Goal: Check status: Check status

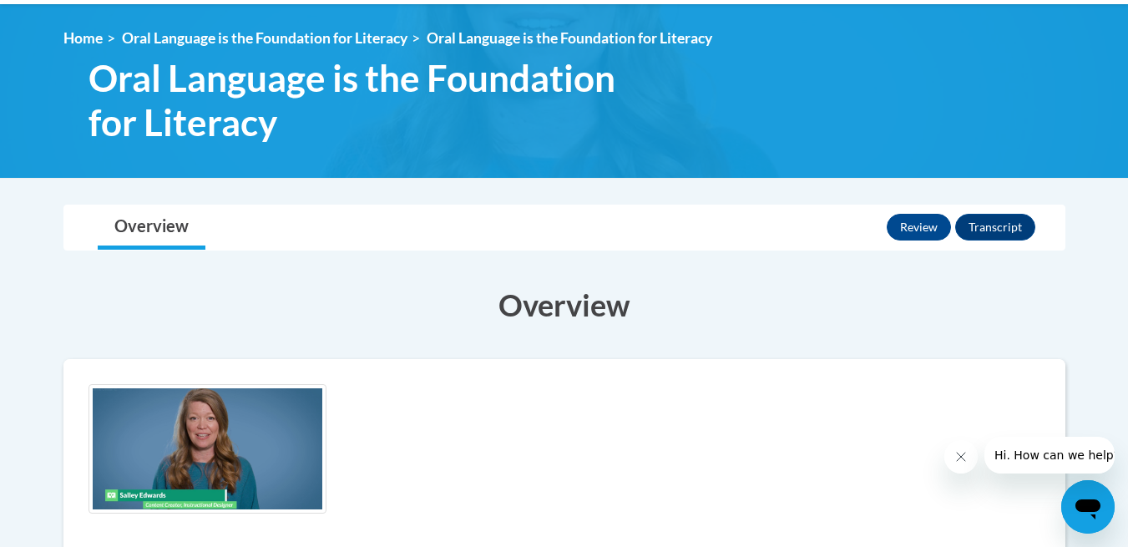
scroll to position [209, 0]
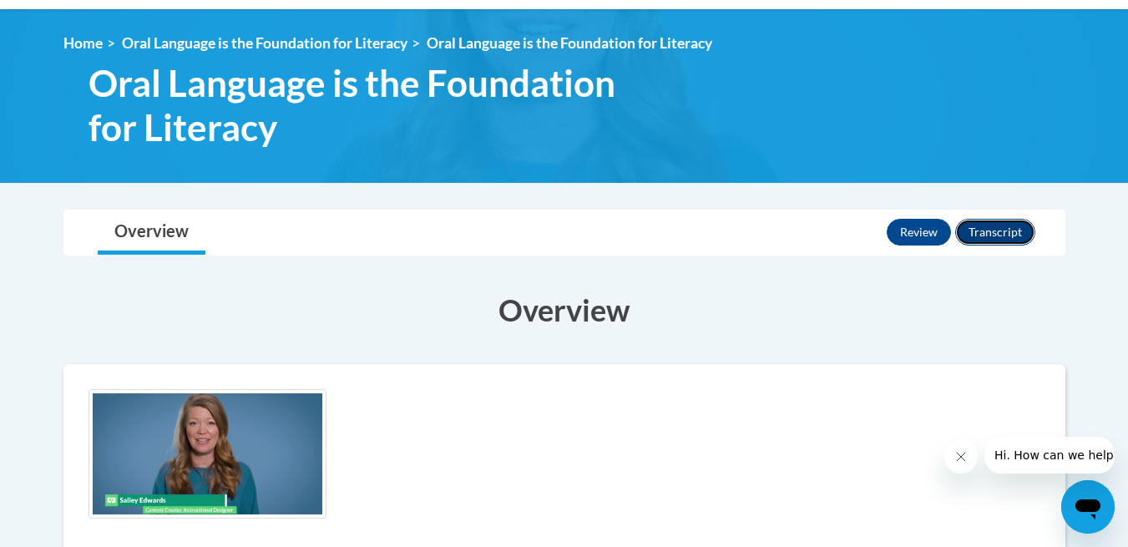
click at [988, 238] on button "Transcript" at bounding box center [995, 232] width 80 height 27
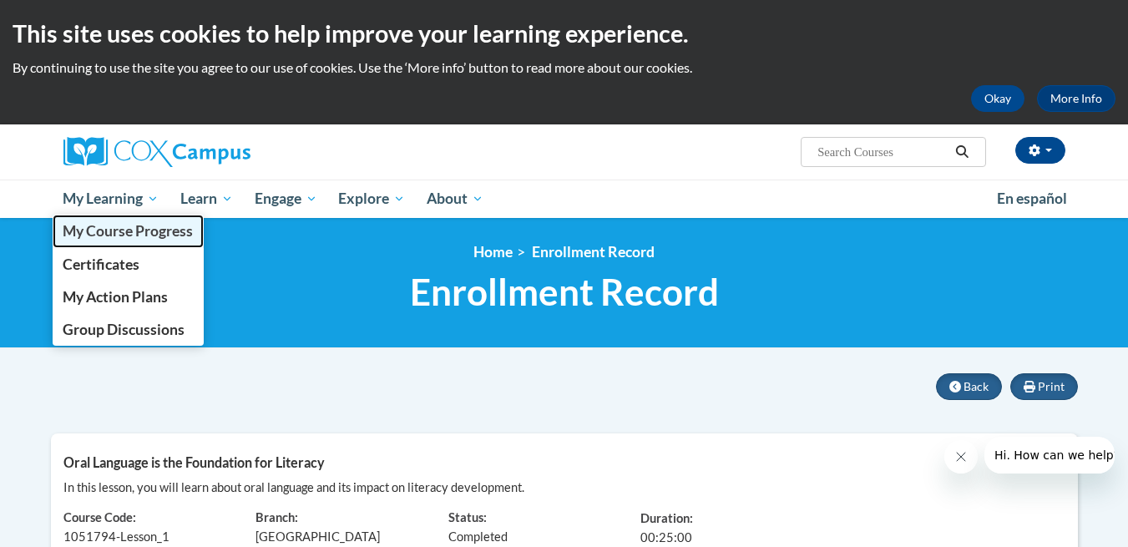
click at [125, 229] on span "My Course Progress" at bounding box center [128, 231] width 130 height 18
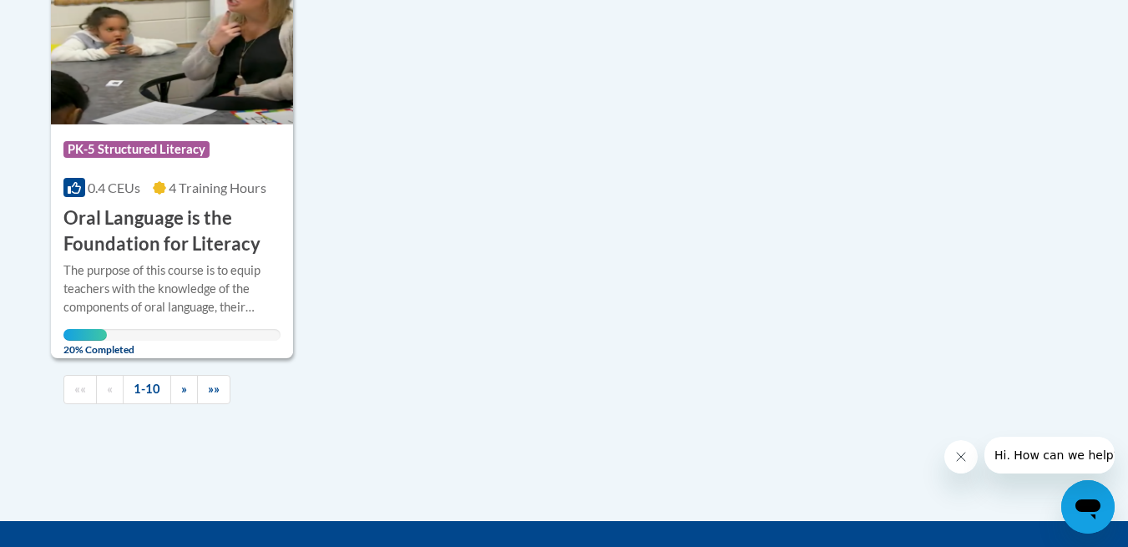
scroll to position [1747, 0]
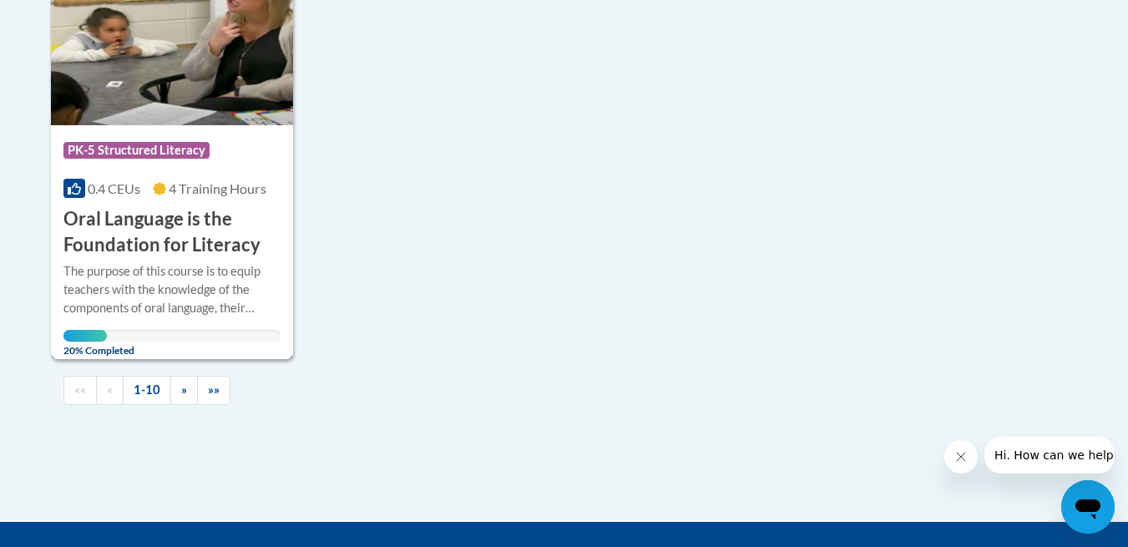
click at [123, 224] on h3 "Oral Language is the Foundation for Literacy" at bounding box center [172, 232] width 218 height 52
